Goal: Task Accomplishment & Management: Complete application form

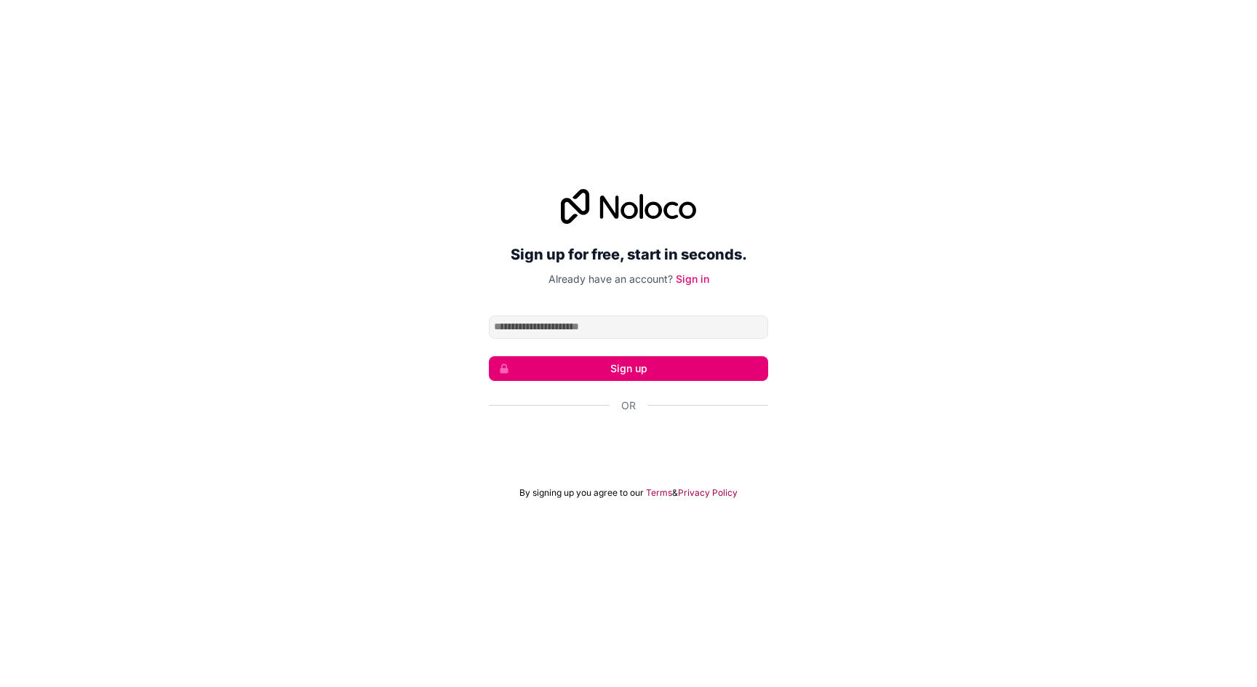
click at [520, 329] on input "Email address" at bounding box center [628, 327] width 279 height 23
type input "**********"
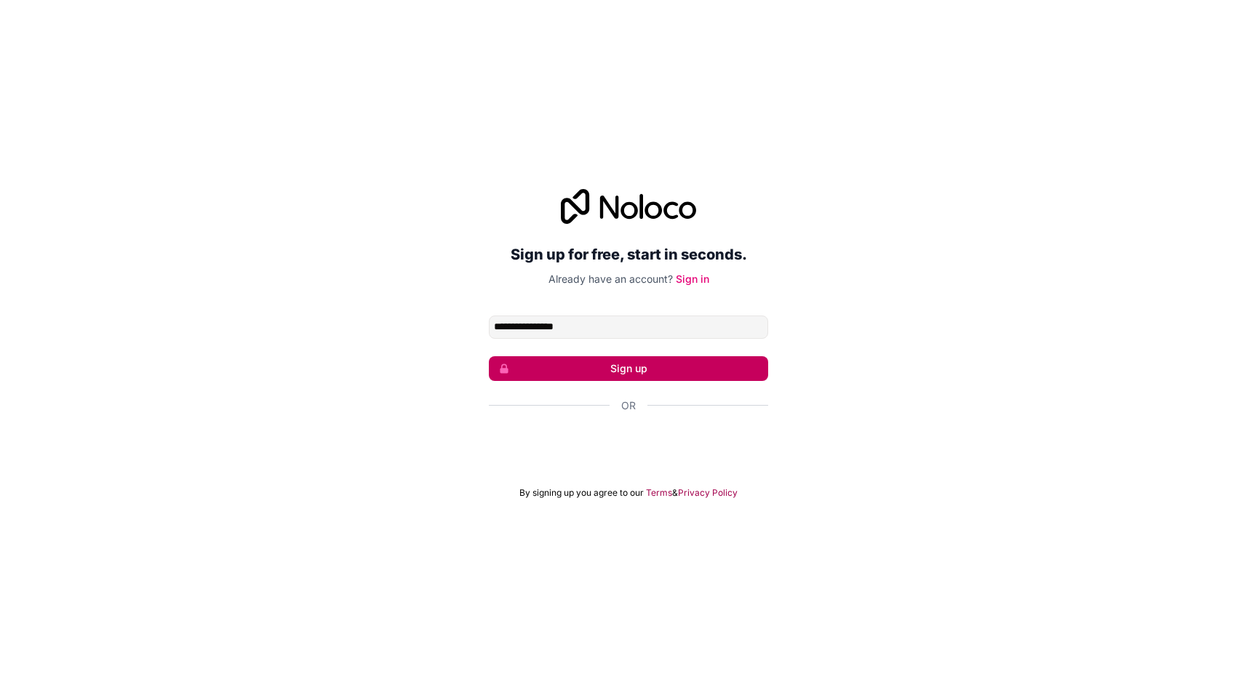
click at [624, 373] on button "Sign up" at bounding box center [628, 368] width 279 height 25
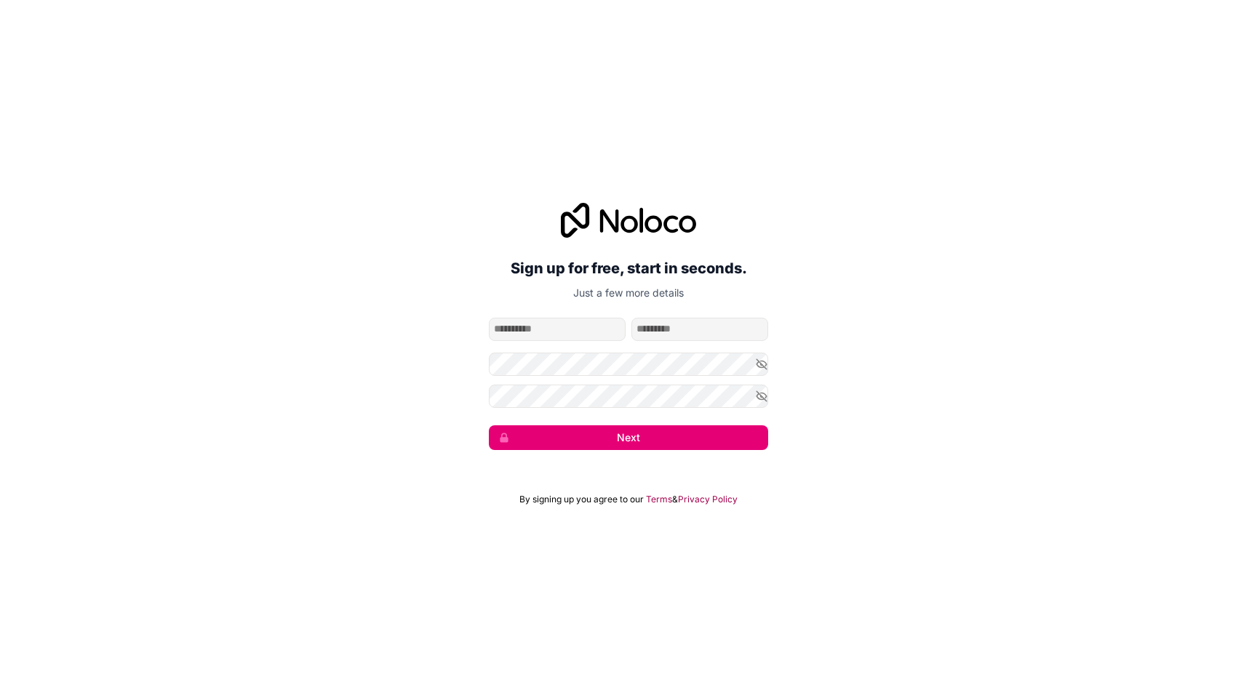
type input "*****"
click at [637, 437] on button "Next" at bounding box center [628, 438] width 279 height 25
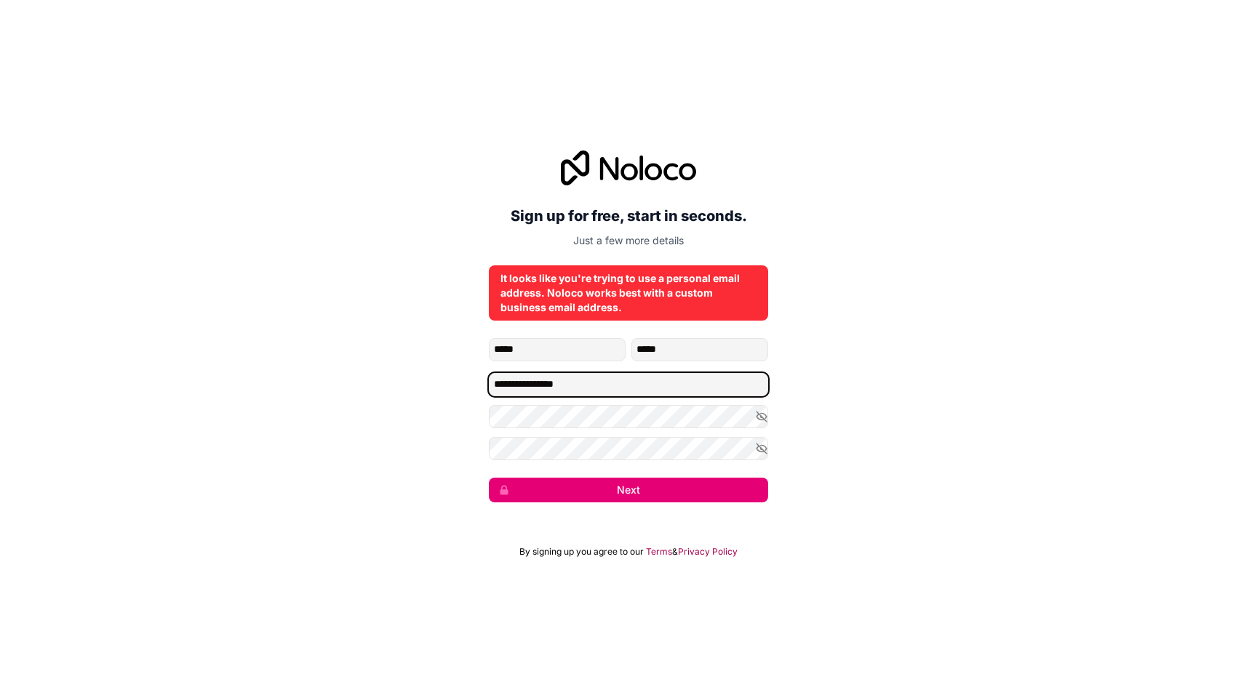
click at [586, 388] on input "**********" at bounding box center [628, 384] width 279 height 23
type input "**********"
click at [766, 414] on icon "button" at bounding box center [761, 416] width 13 height 13
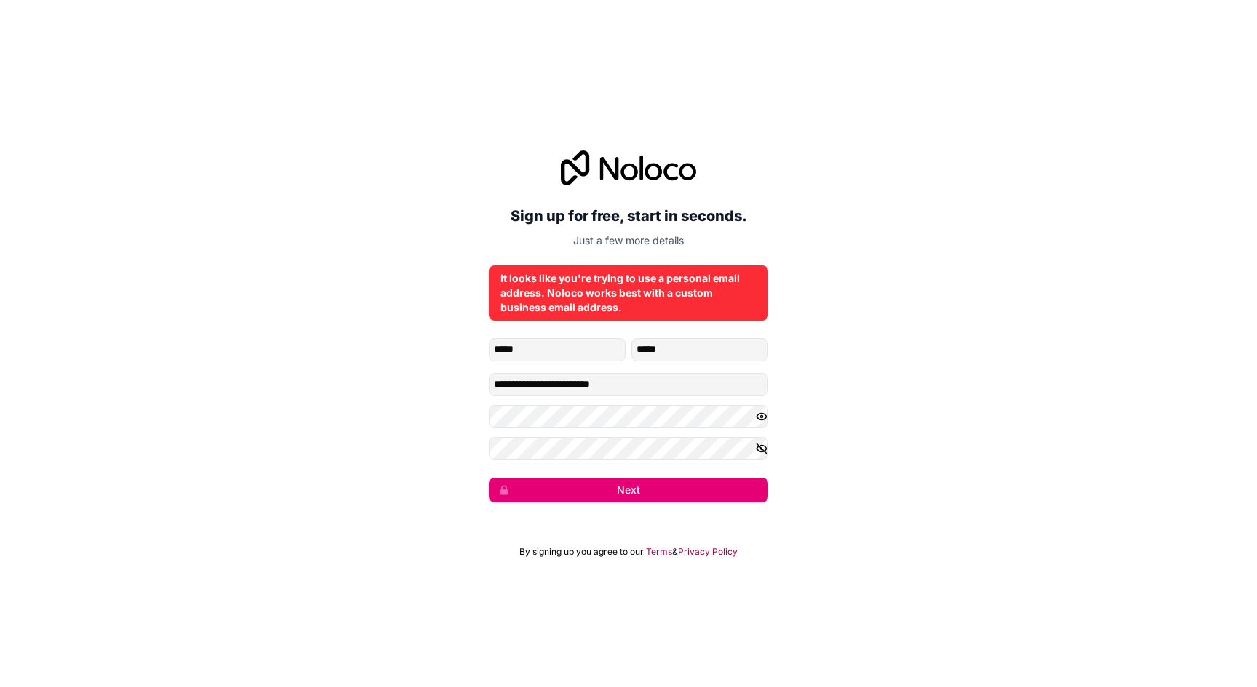
click at [762, 447] on icon "button" at bounding box center [761, 448] width 13 height 13
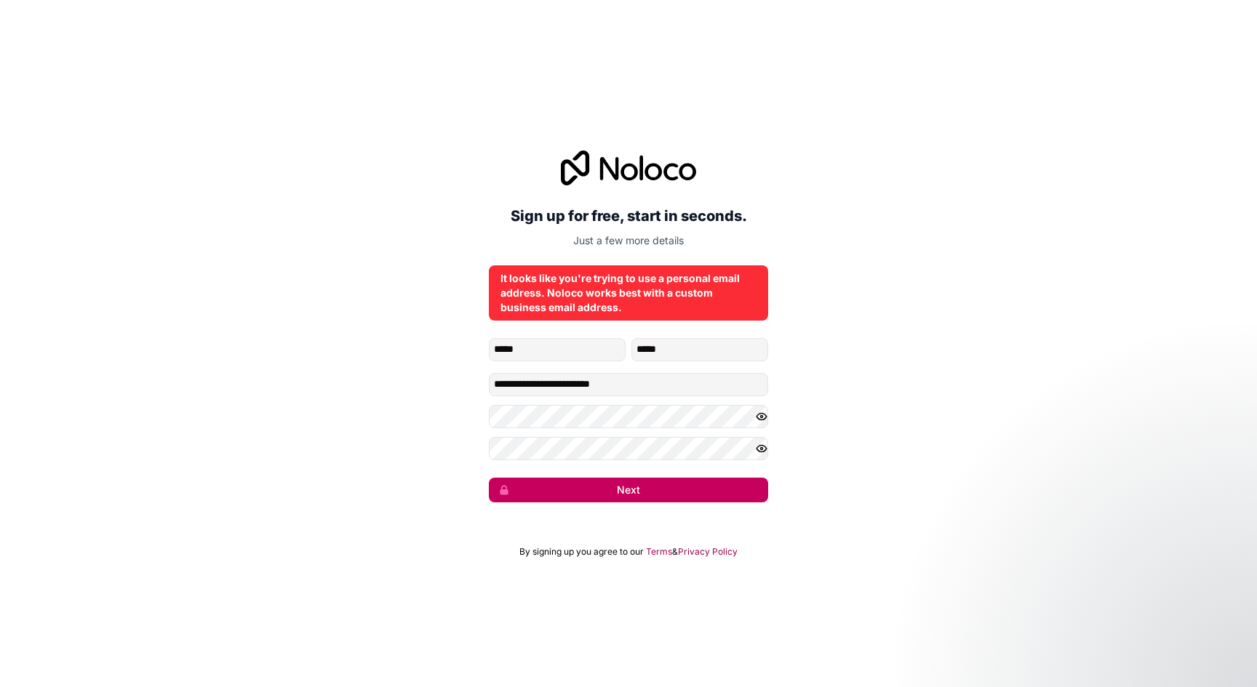
click at [629, 489] on button "Next" at bounding box center [628, 490] width 279 height 25
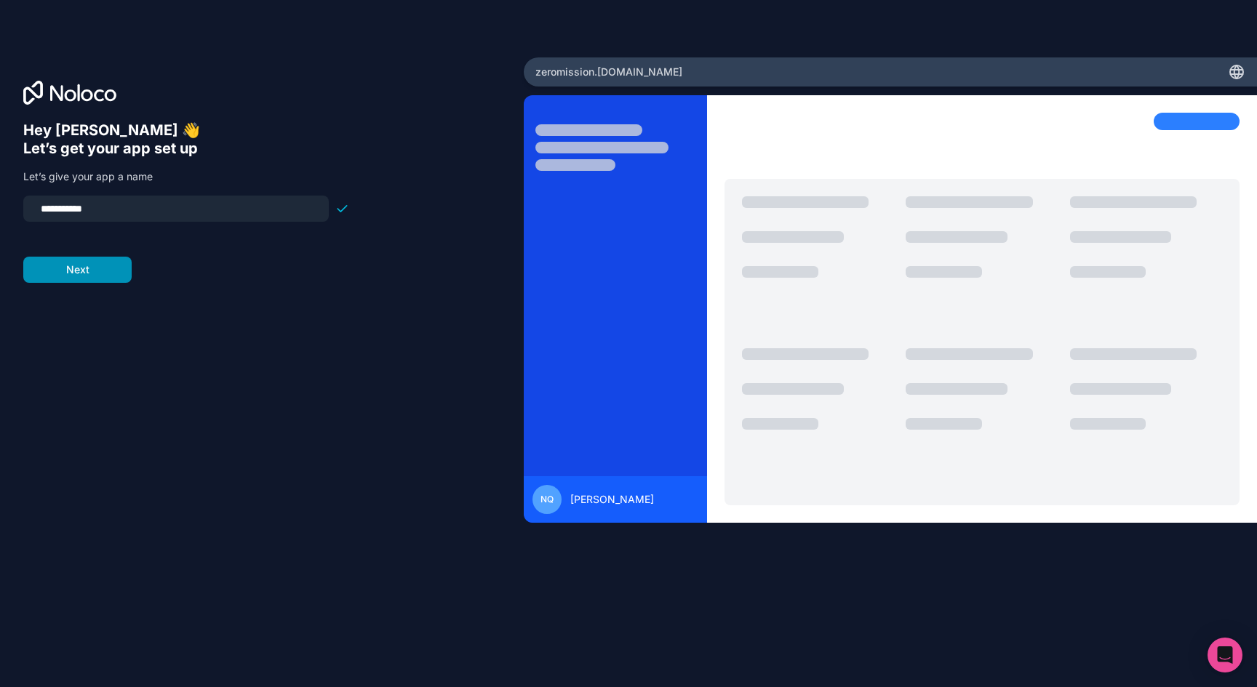
click at [71, 270] on button "Next" at bounding box center [77, 270] width 108 height 26
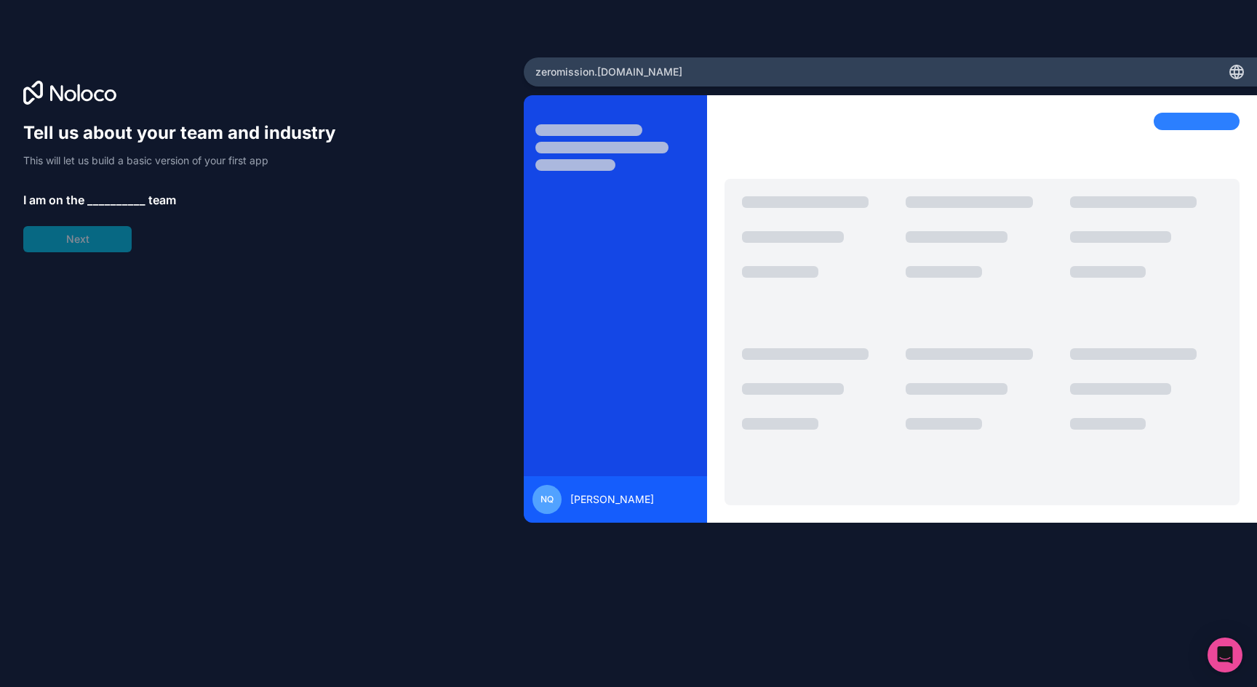
click at [111, 194] on span "__________" at bounding box center [116, 199] width 58 height 17
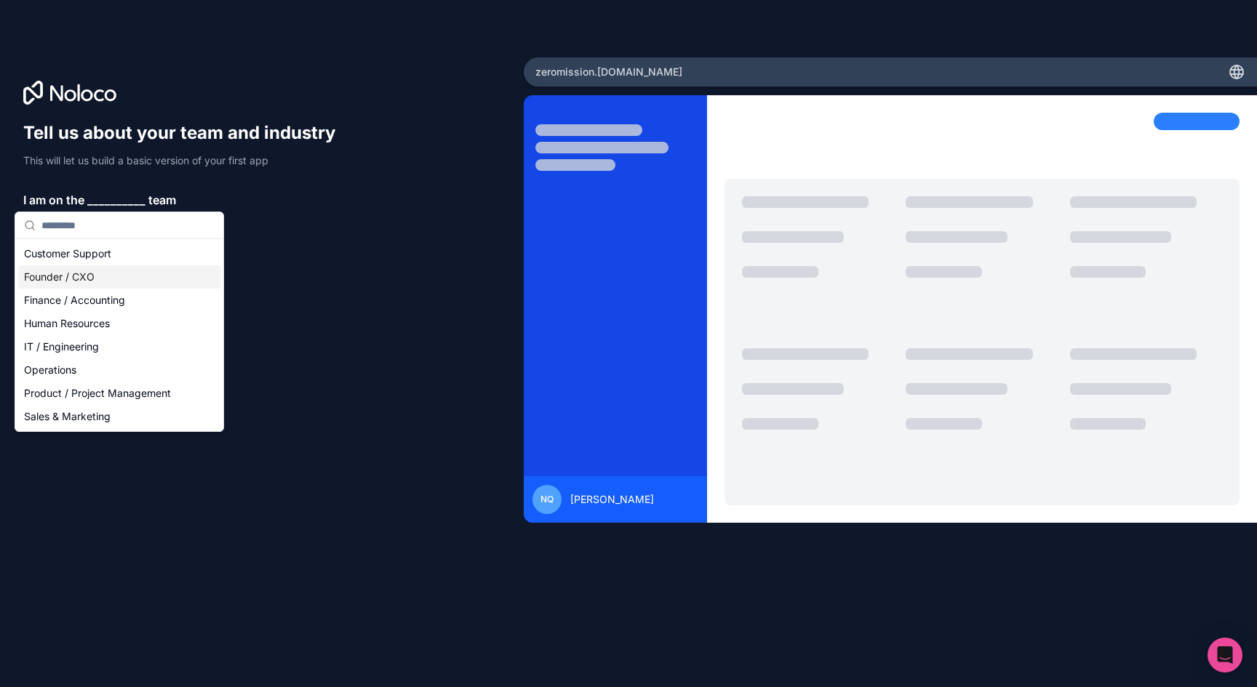
click at [103, 275] on div "Founder / CXO" at bounding box center [119, 277] width 202 height 23
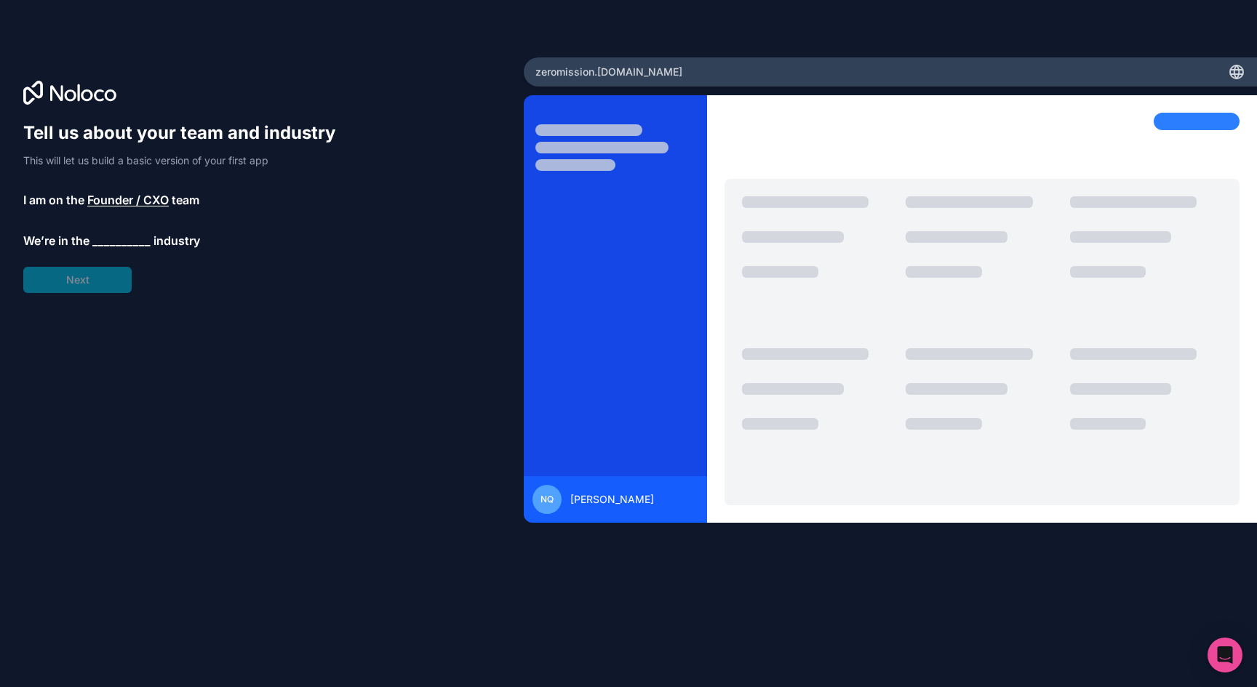
click at [129, 243] on span "__________" at bounding box center [121, 240] width 58 height 17
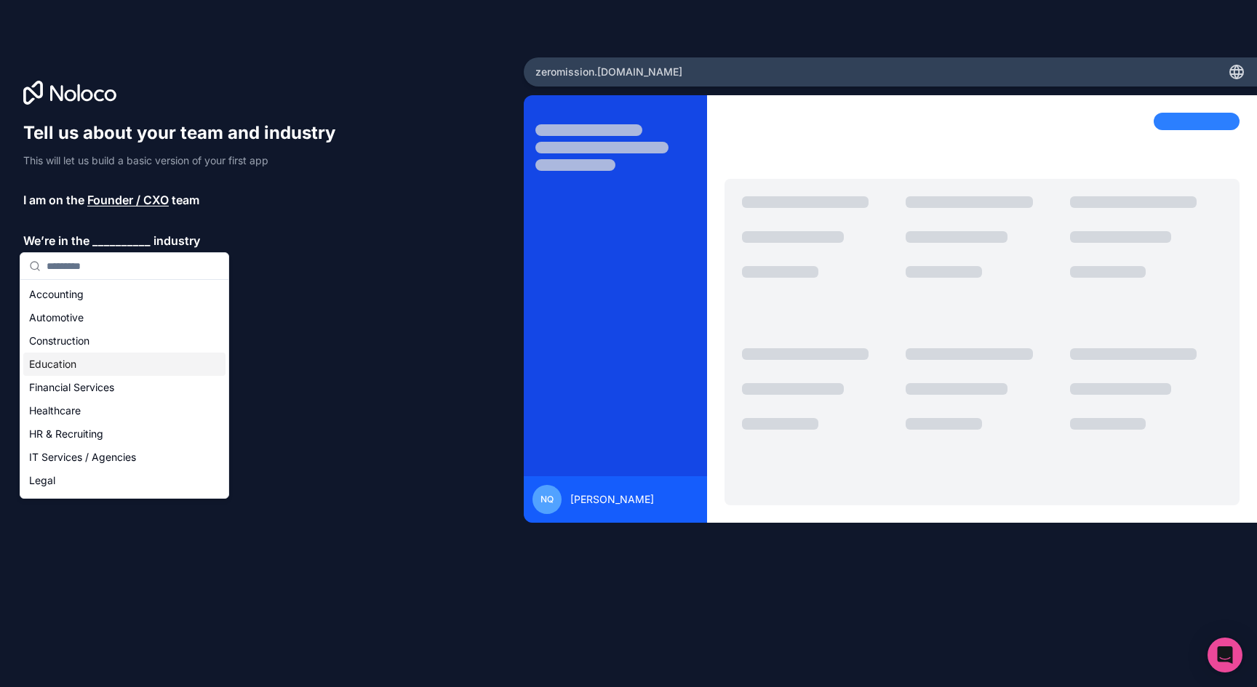
click at [95, 364] on div "Education" at bounding box center [124, 364] width 202 height 23
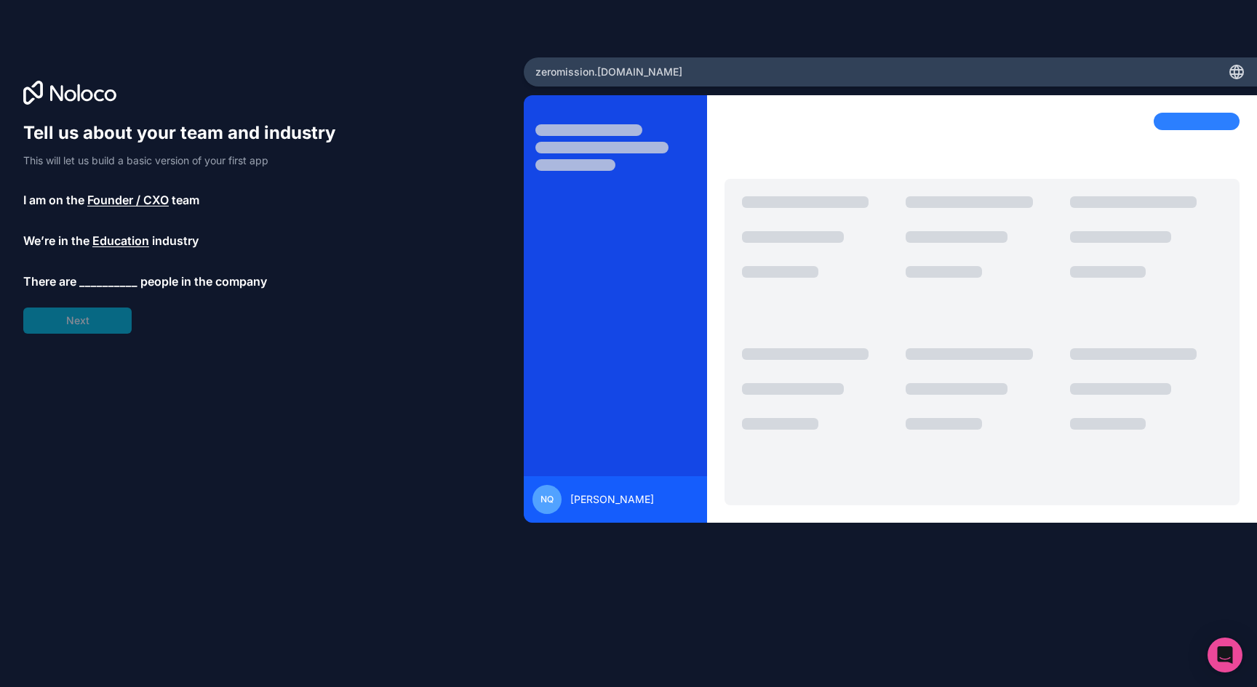
click at [105, 281] on span "__________" at bounding box center [108, 281] width 58 height 17
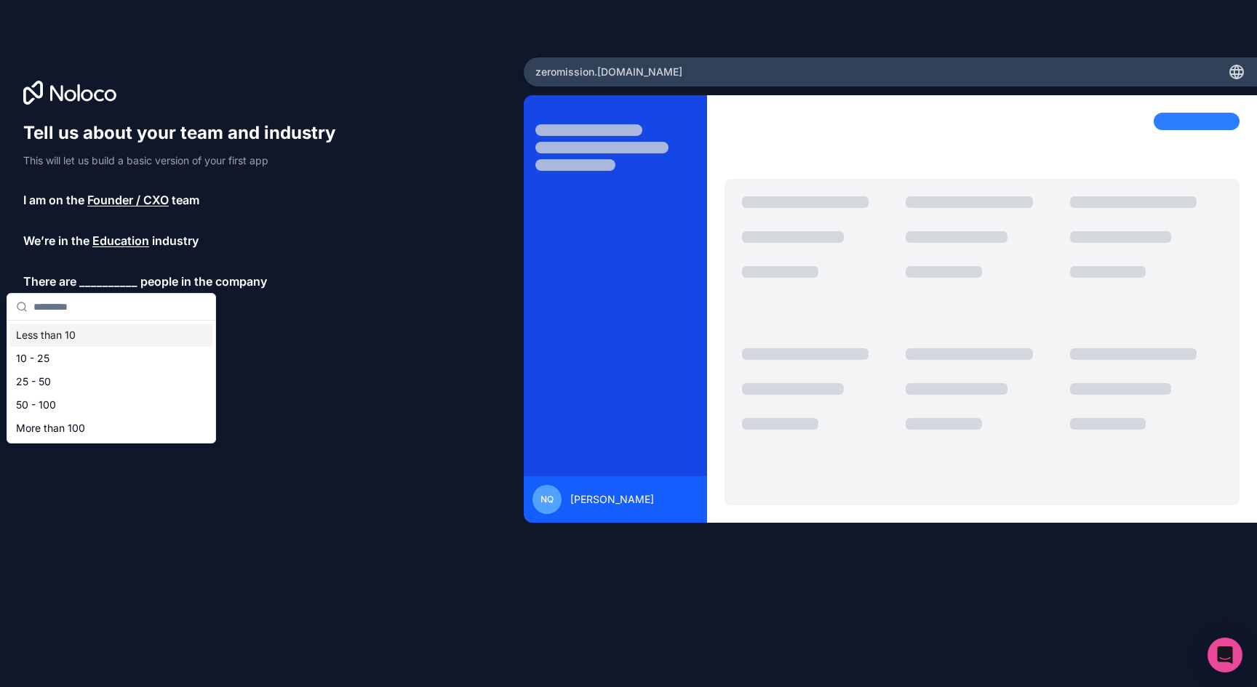
click at [78, 332] on div "Less than 10" at bounding box center [111, 335] width 202 height 23
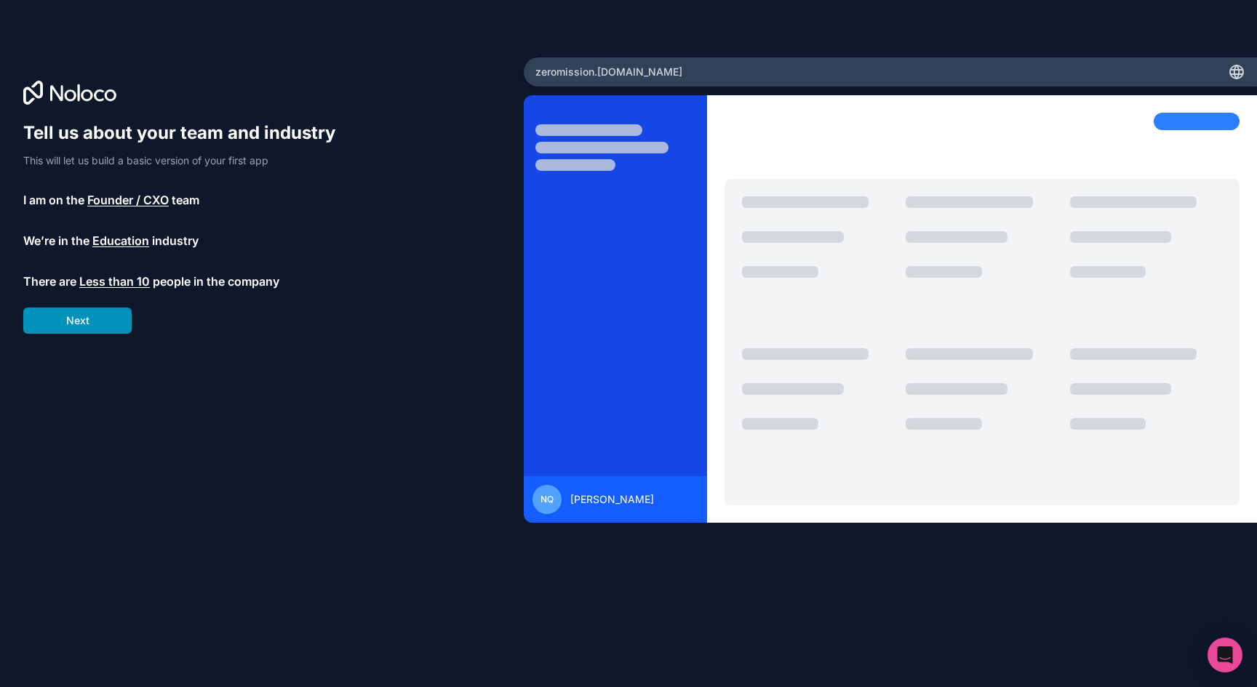
click at [76, 326] on button "Next" at bounding box center [77, 321] width 108 height 26
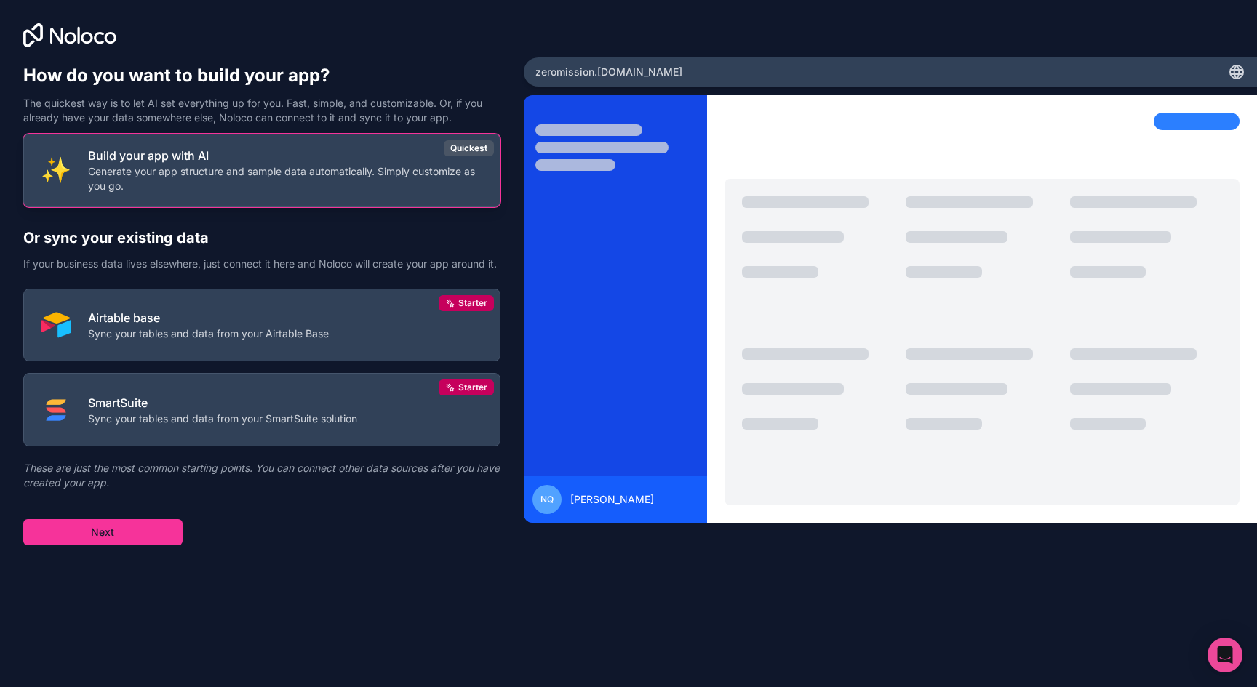
click at [205, 170] on p "Generate your app structure and sample data automatically. Simply customize as …" at bounding box center [285, 178] width 394 height 29
click at [113, 531] on button "Next" at bounding box center [102, 532] width 159 height 26
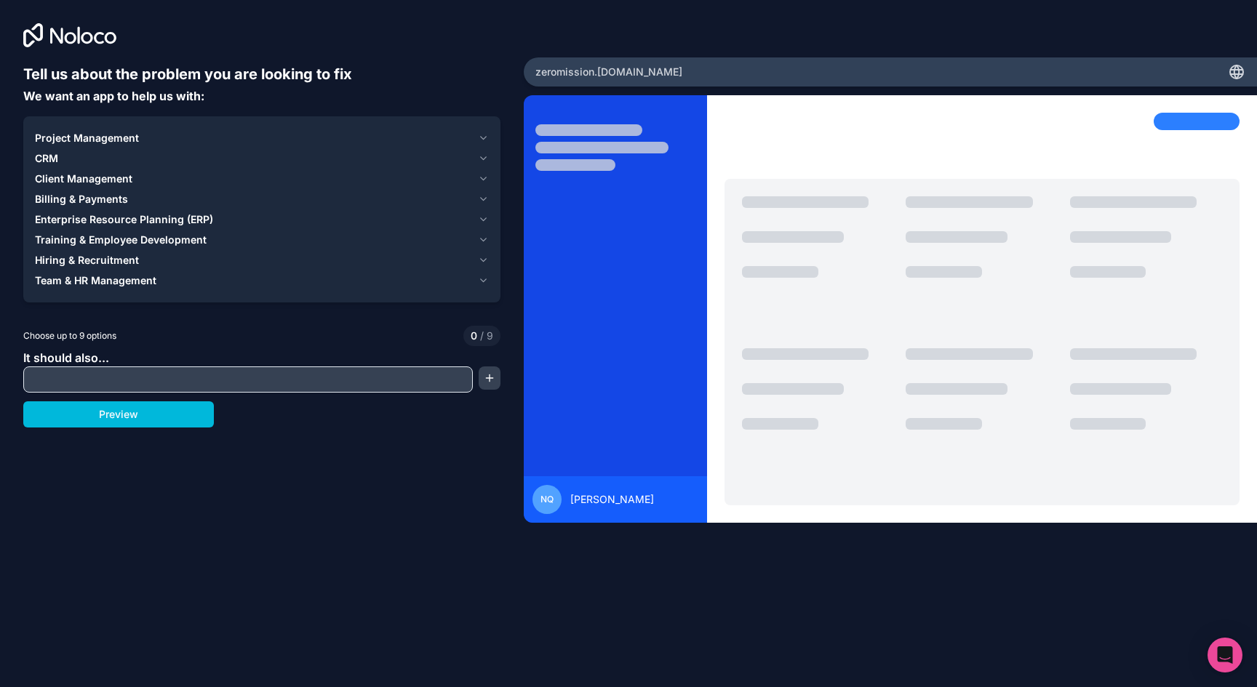
click at [480, 159] on icon "button" at bounding box center [483, 159] width 11 height 12
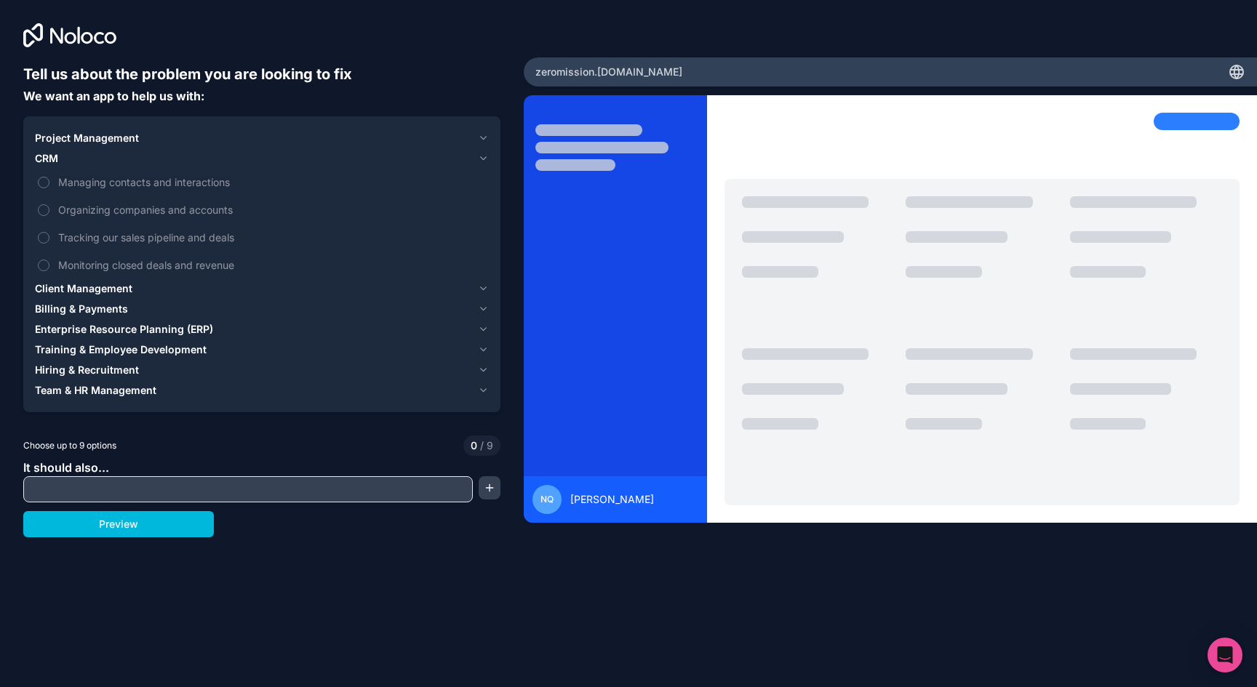
click at [49, 186] on label "Managing contacts and interactions" at bounding box center [262, 182] width 454 height 27
click at [49, 186] on button "Managing contacts and interactions" at bounding box center [44, 183] width 12 height 12
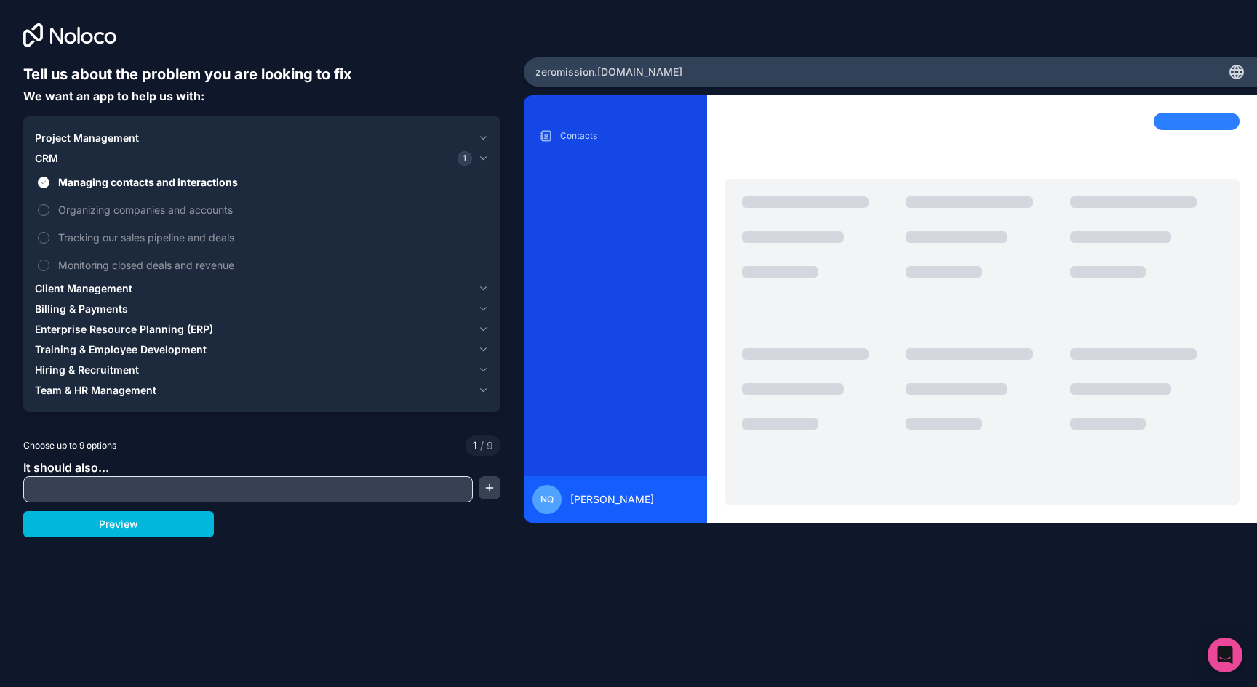
click at [484, 284] on icon "button" at bounding box center [483, 289] width 11 height 12
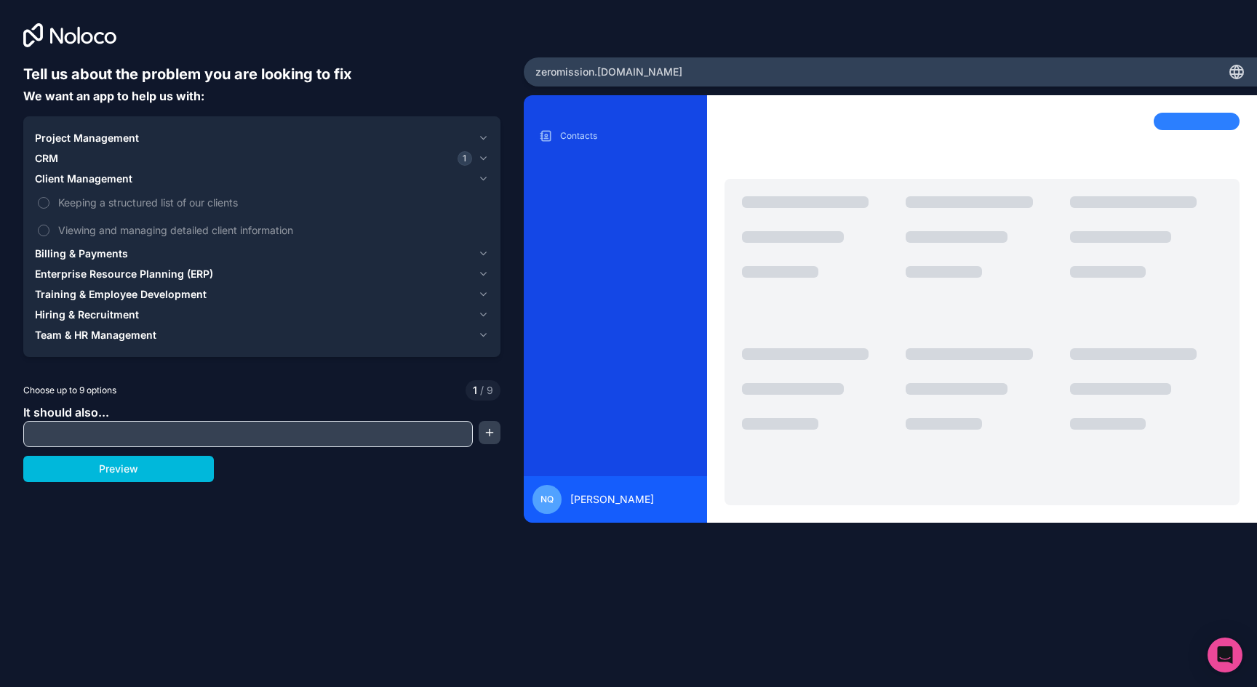
click at [482, 250] on icon "button" at bounding box center [483, 254] width 11 height 12
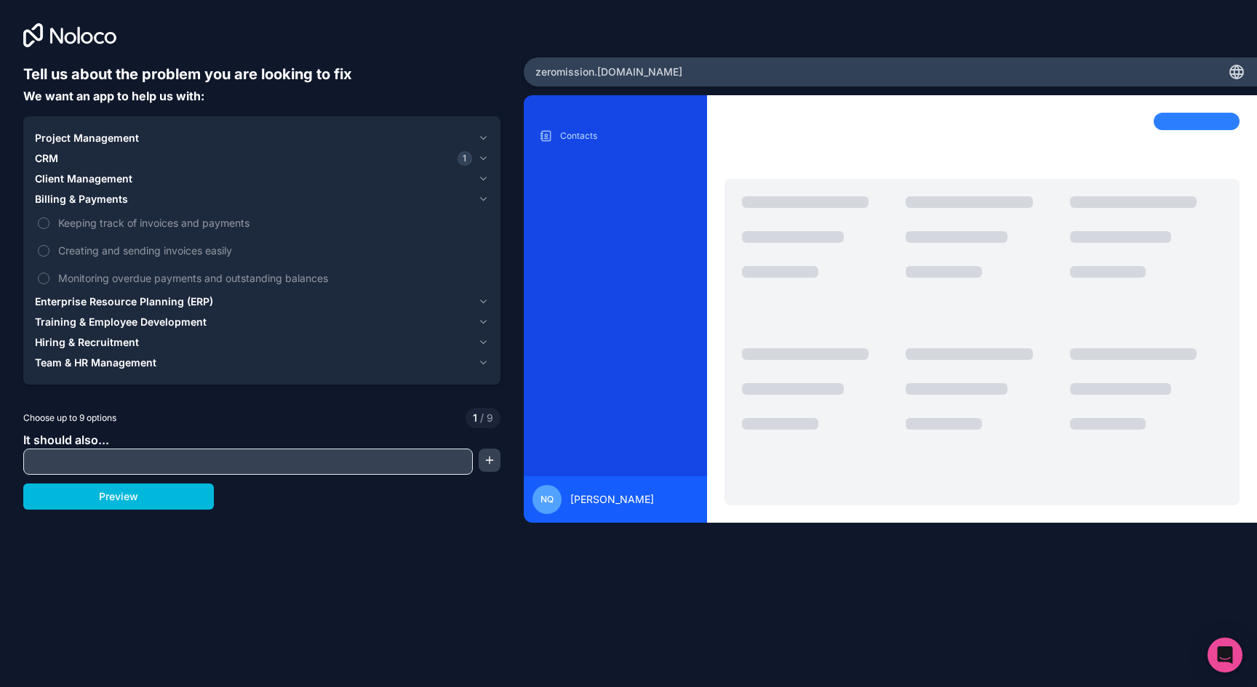
click at [44, 225] on button "Keeping track of invoices and payments" at bounding box center [44, 224] width 12 height 12
click at [484, 201] on icon "button" at bounding box center [483, 200] width 11 height 12
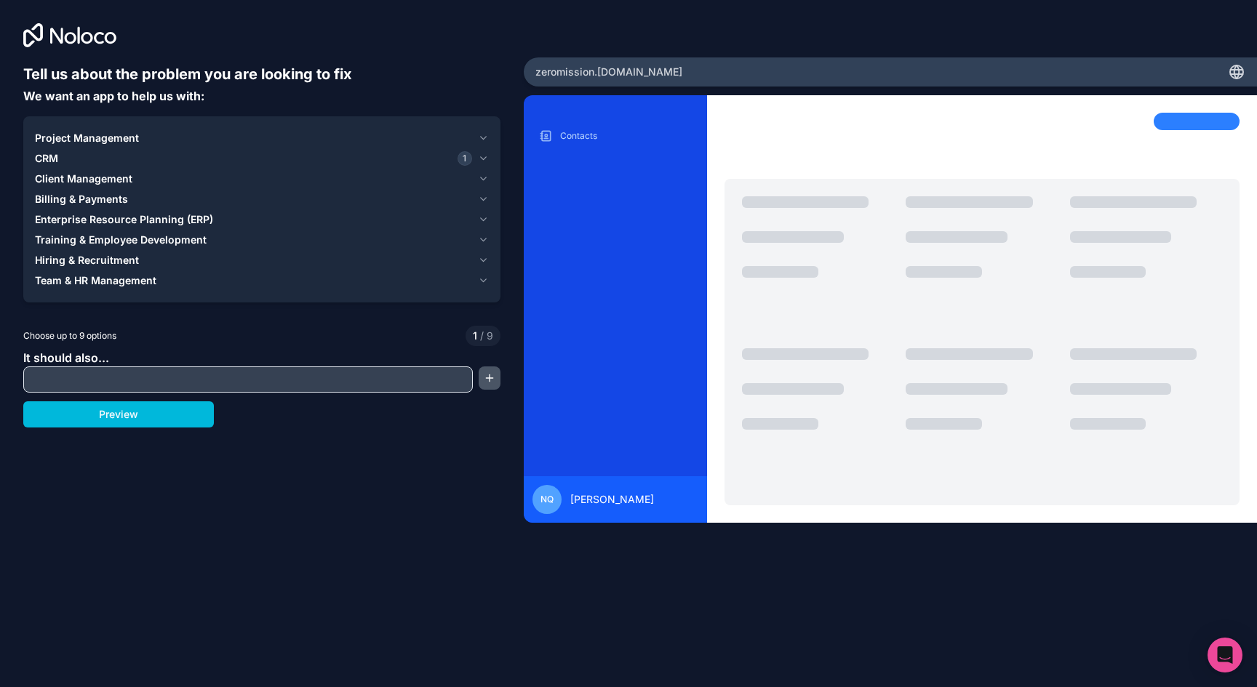
click at [489, 380] on button "button" at bounding box center [490, 378] width 22 height 23
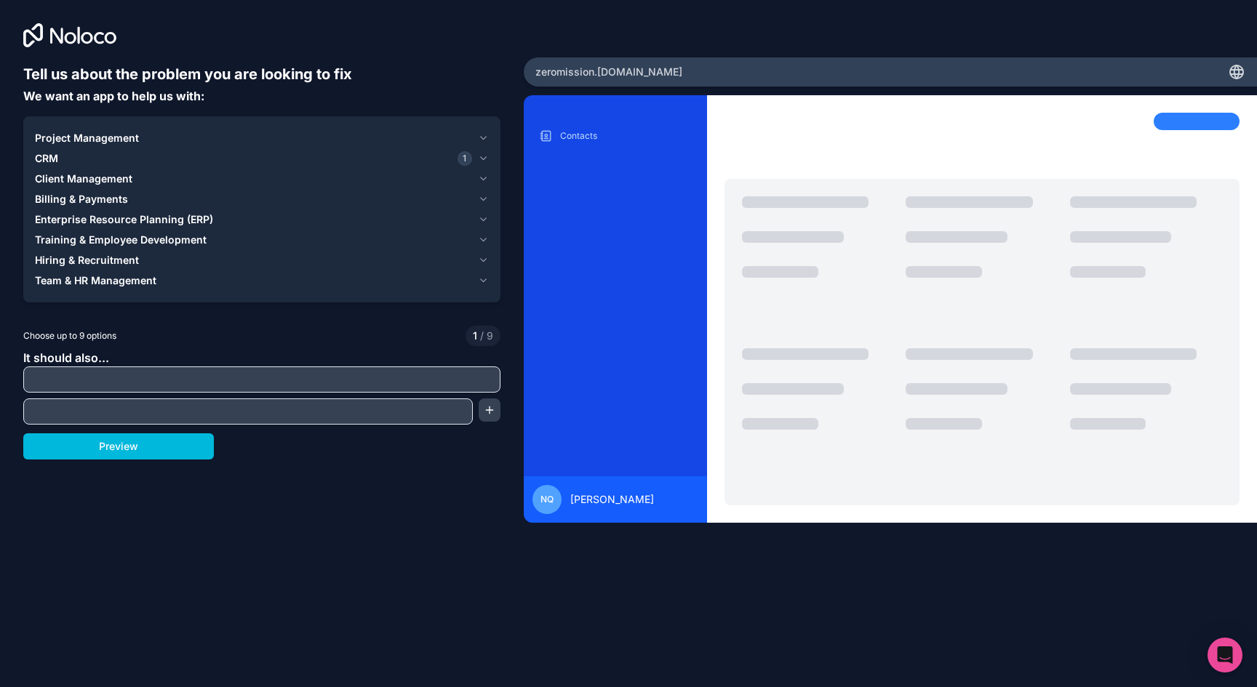
click at [311, 386] on input "text" at bounding box center [262, 380] width 470 height 20
